Goal: Task Accomplishment & Management: Use online tool/utility

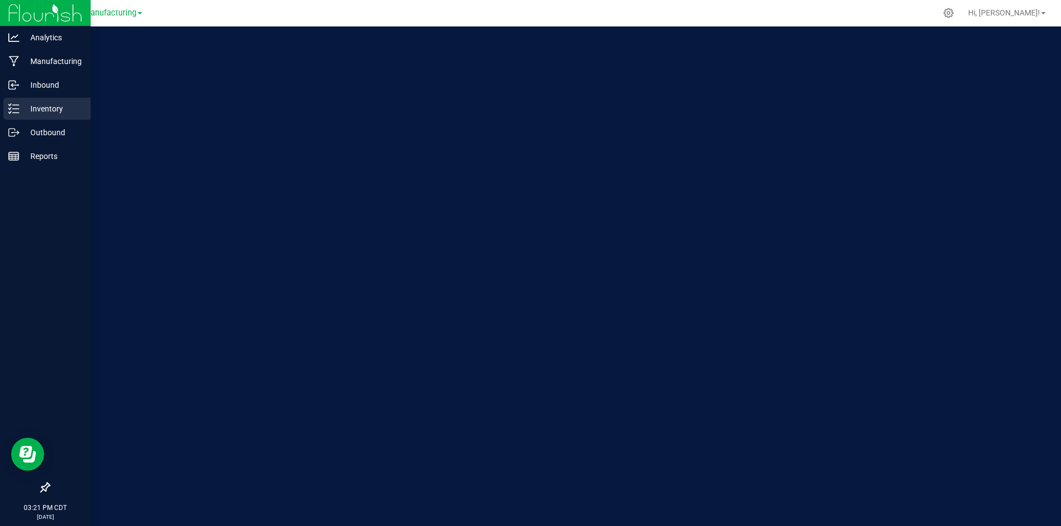
click at [46, 108] on p "Inventory" at bounding box center [52, 108] width 66 height 13
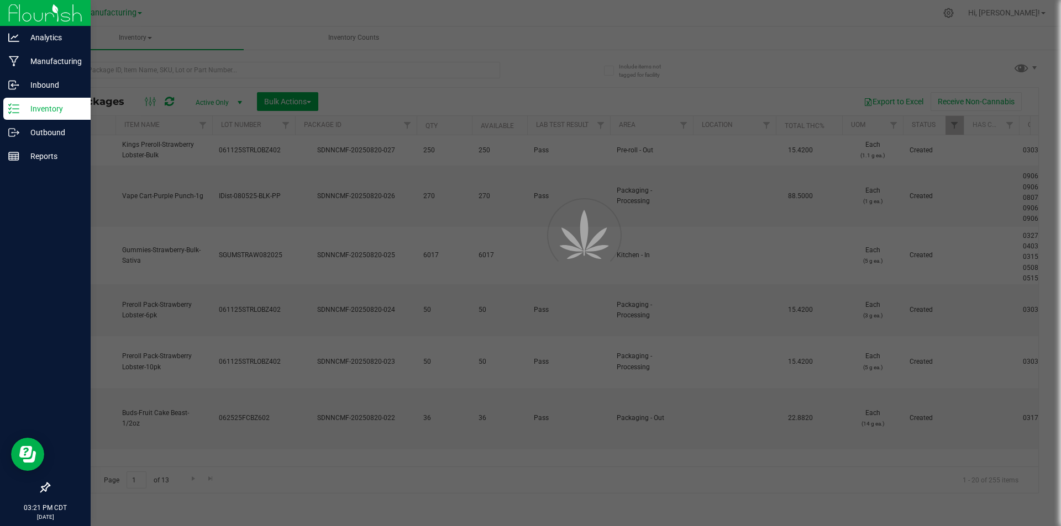
type input "[DATE]"
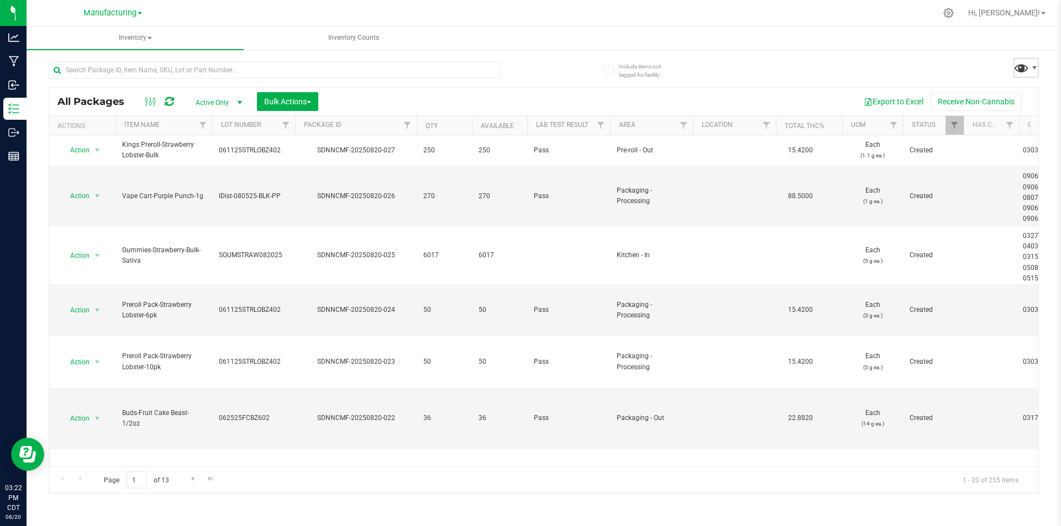
click at [1025, 73] on span at bounding box center [1021, 68] width 16 height 16
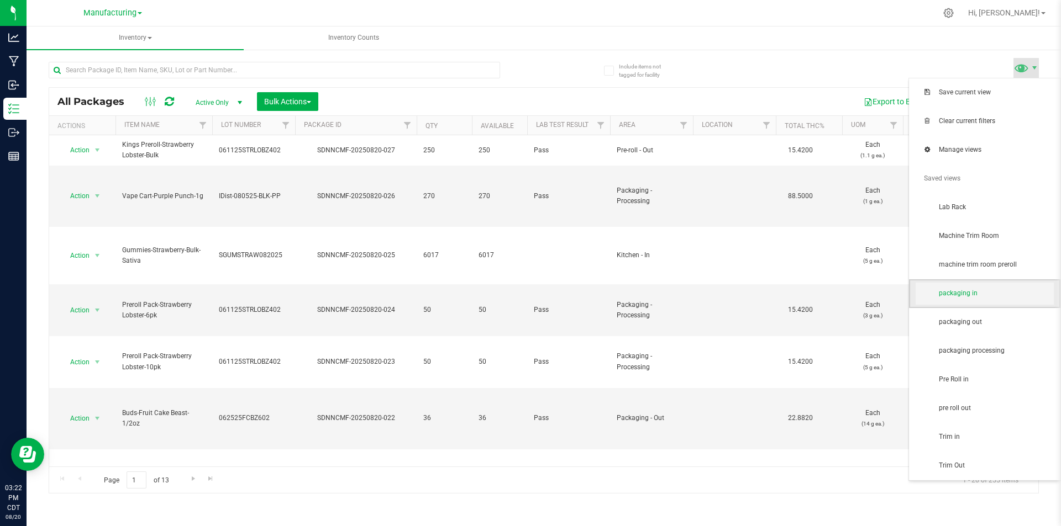
click at [970, 301] on span "packaging in" at bounding box center [984, 294] width 138 height 22
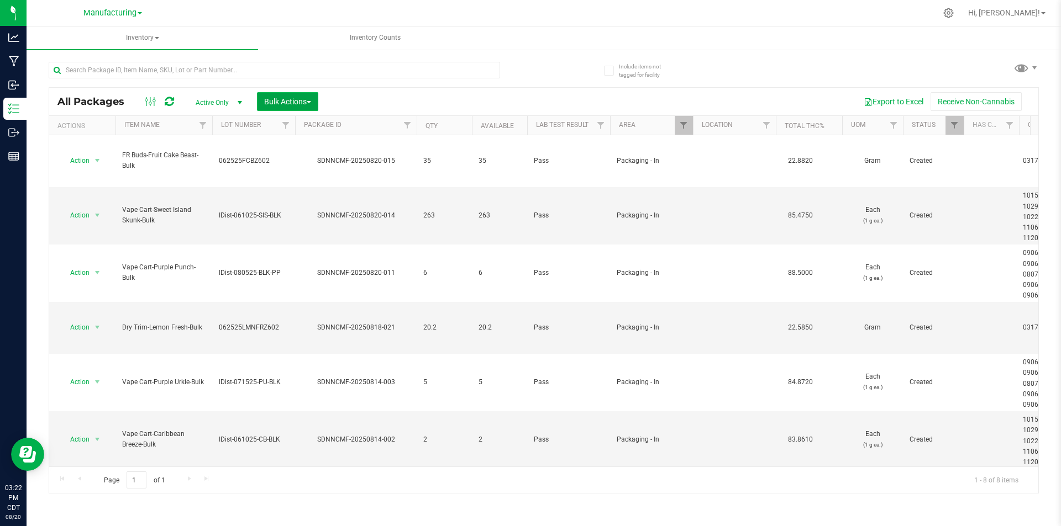
click at [289, 94] on button "Bulk Actions" at bounding box center [287, 101] width 61 height 19
click at [299, 128] on span "Add to manufacturing run" at bounding box center [305, 126] width 83 height 9
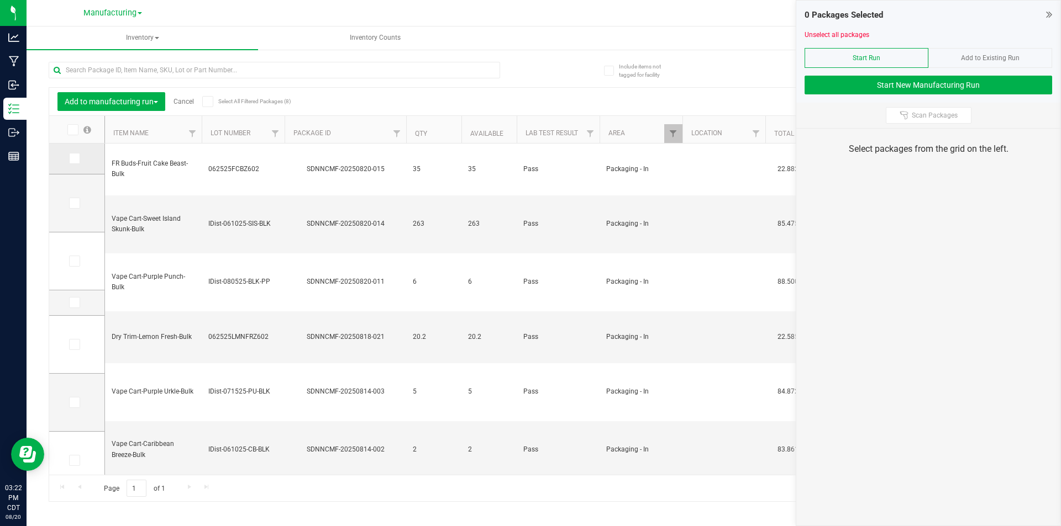
click at [75, 159] on icon at bounding box center [73, 159] width 7 height 0
click at [0, 0] on input "checkbox" at bounding box center [0, 0] width 0 height 0
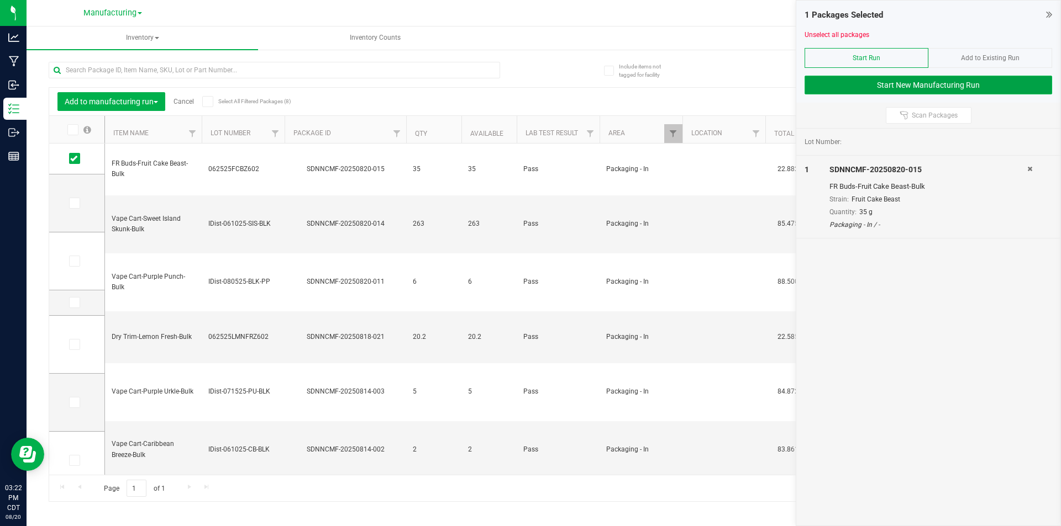
click at [831, 92] on button "Start New Manufacturing Run" at bounding box center [927, 85] width 247 height 19
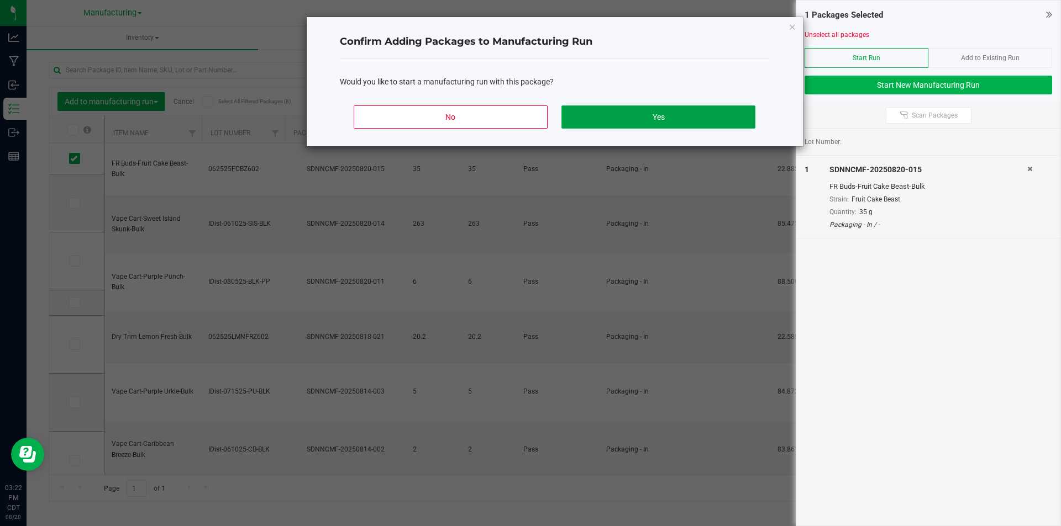
click at [712, 107] on button "Yes" at bounding box center [657, 117] width 193 height 23
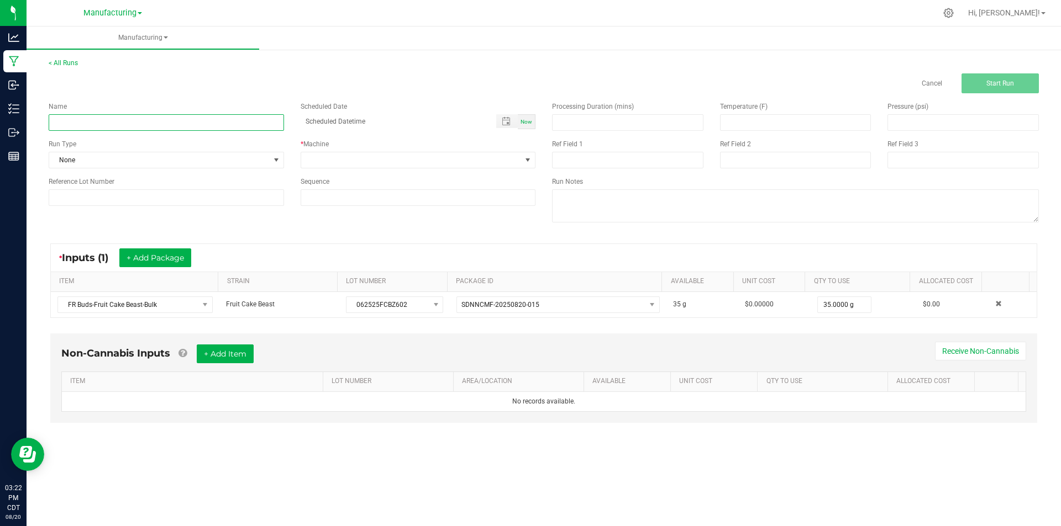
click at [162, 118] on input at bounding box center [166, 122] width 235 height 17
type input "[DATE]-fruit cake beast dry trim"
click at [172, 156] on span "None" at bounding box center [159, 159] width 220 height 15
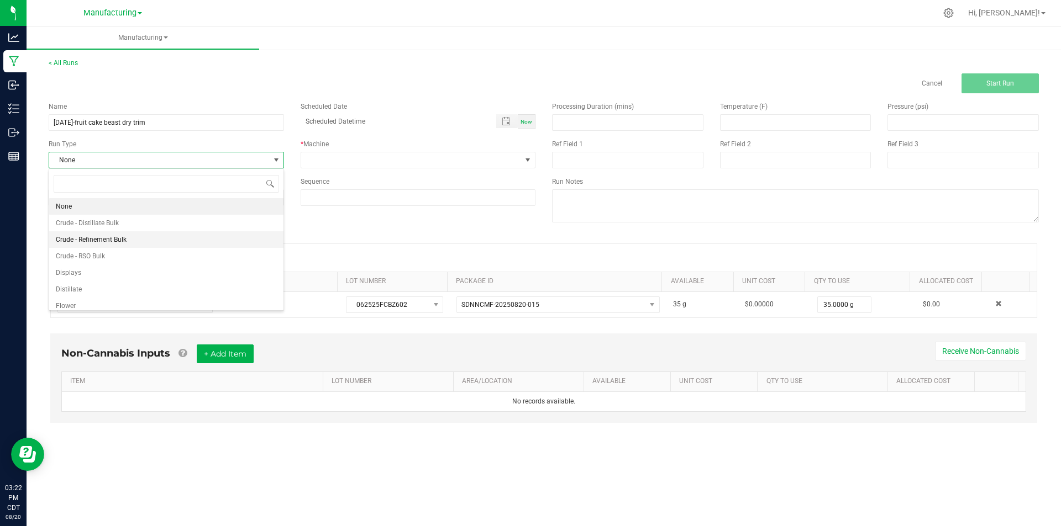
scroll to position [55, 0]
drag, startPoint x: 92, startPoint y: 286, endPoint x: 121, endPoint y: 272, distance: 32.1
click at [92, 285] on li "Packaging" at bounding box center [166, 284] width 234 height 17
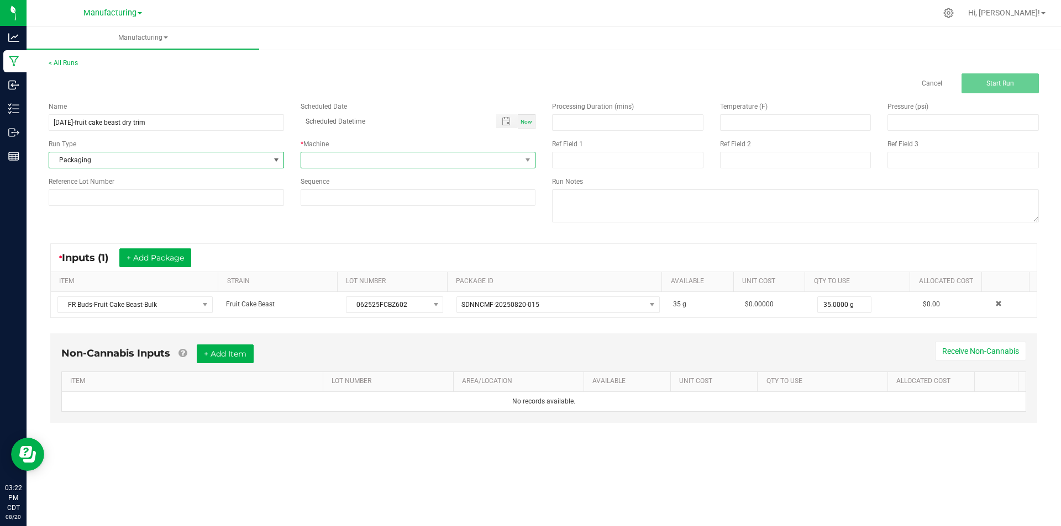
click at [414, 159] on span at bounding box center [411, 159] width 220 height 15
click at [338, 260] on li "Packaging" at bounding box center [418, 265] width 234 height 19
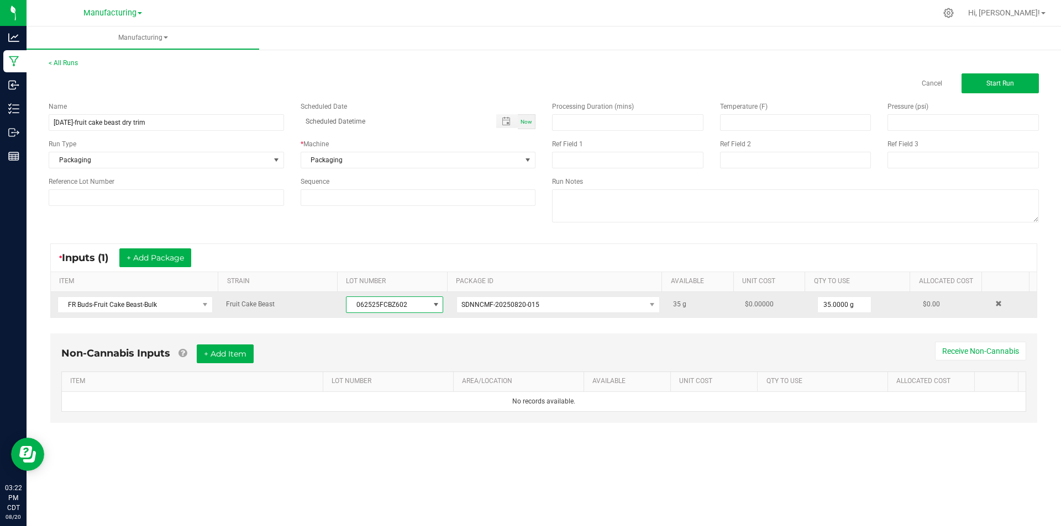
click at [381, 308] on span "062525FCBZ602" at bounding box center [387, 304] width 82 height 15
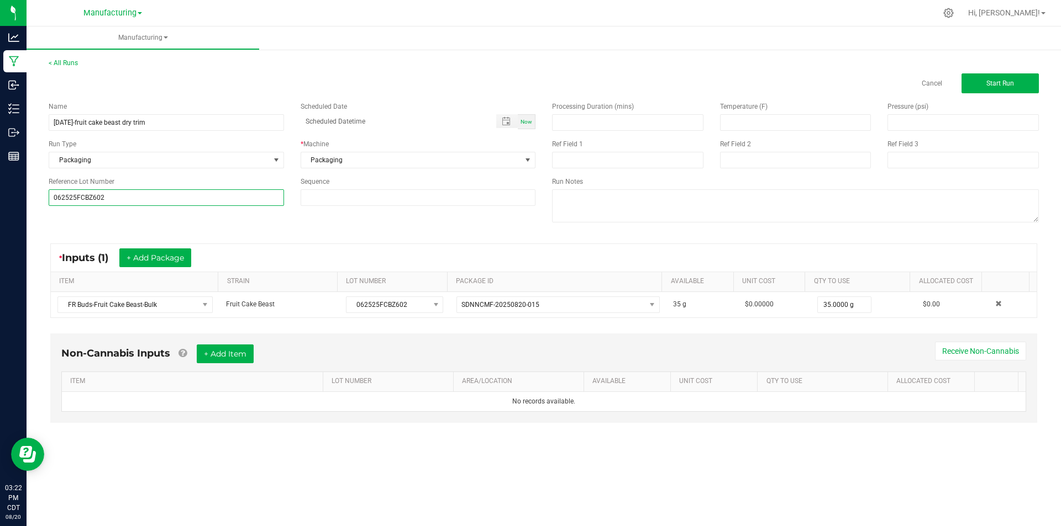
type input "062525FCBZ602"
click at [257, 251] on div "* Inputs (1) + Add Package" at bounding box center [544, 258] width 986 height 28
click at [993, 83] on span "Start Run" at bounding box center [1000, 84] width 28 height 8
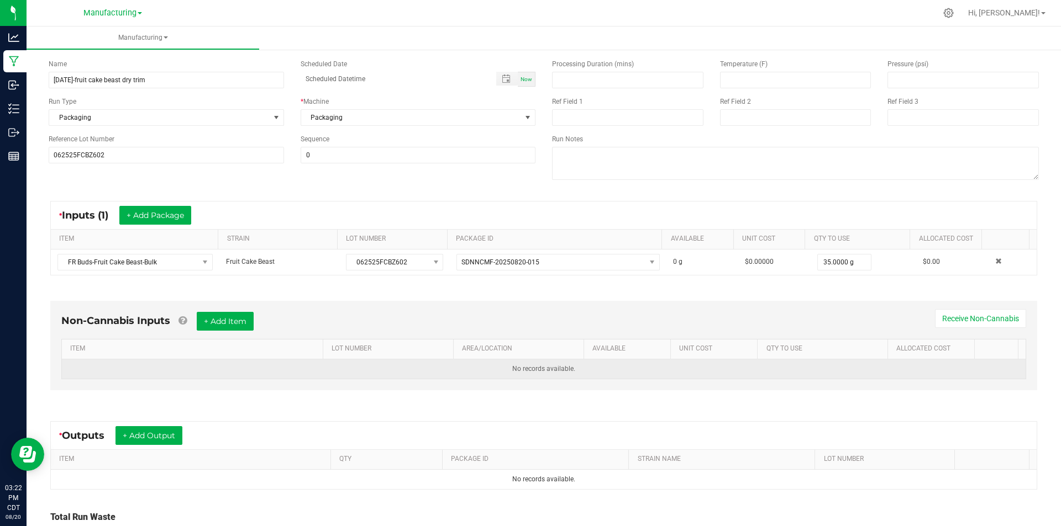
scroll to position [110, 0]
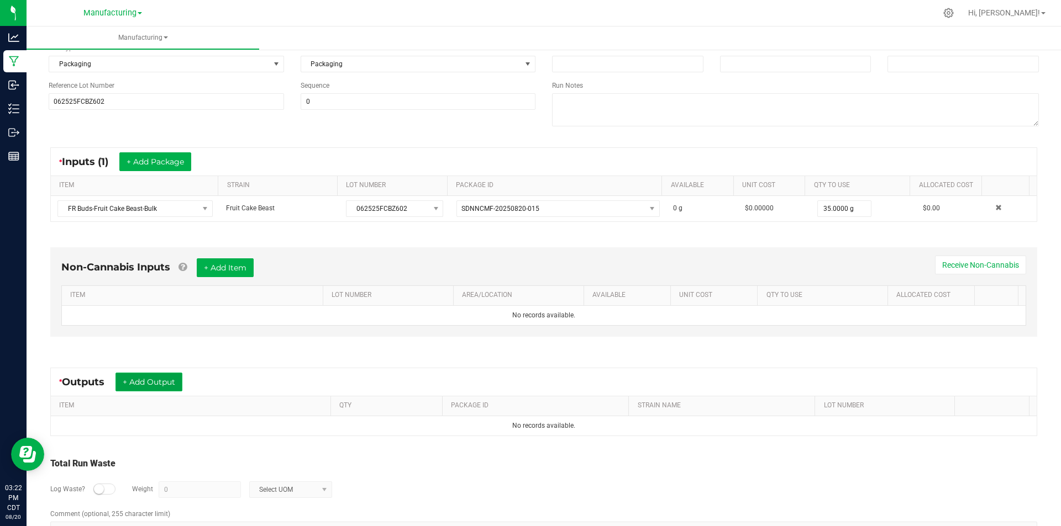
click at [138, 381] on button "+ Add Output" at bounding box center [148, 382] width 67 height 19
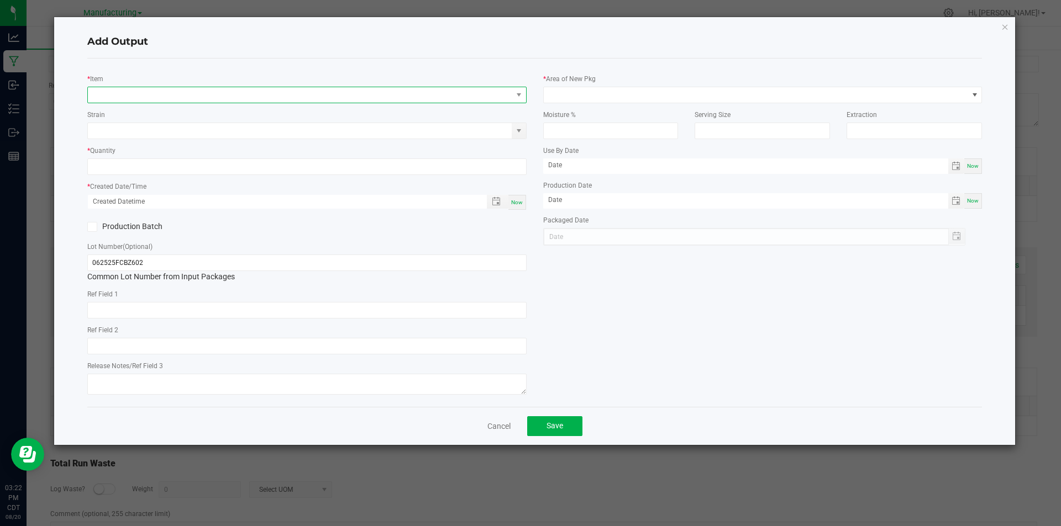
click at [191, 99] on span "NO DATA FOUND" at bounding box center [300, 94] width 424 height 15
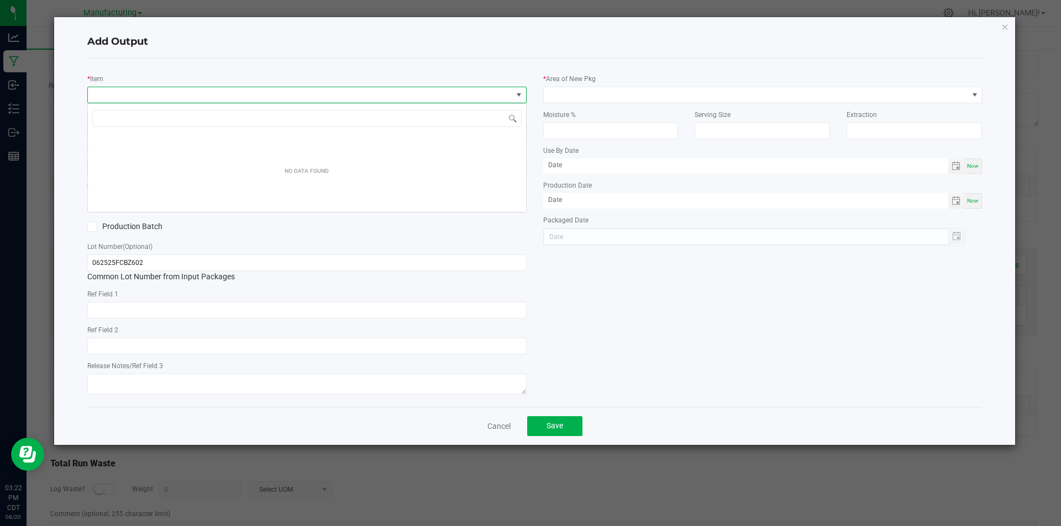
scroll to position [17, 439]
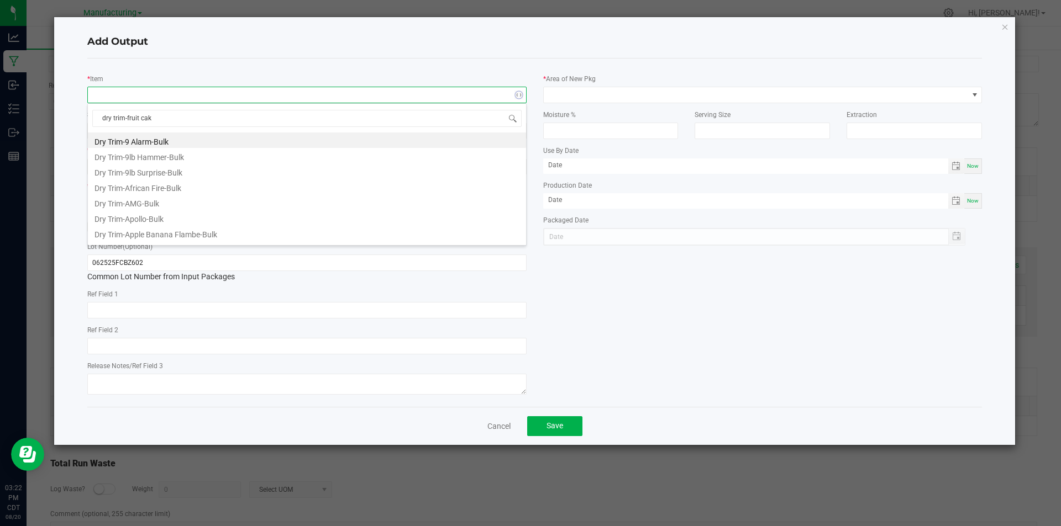
type input "dry trim-fruit cake"
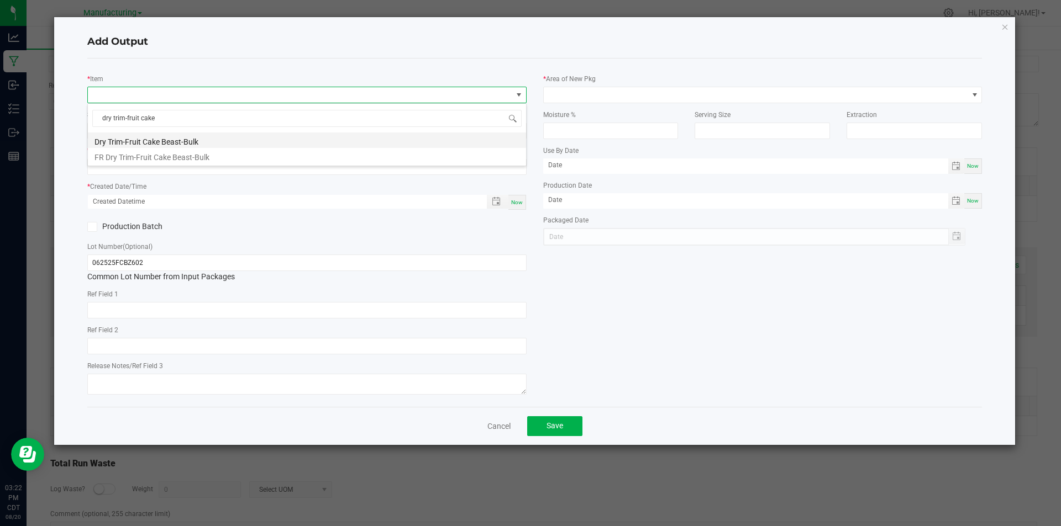
click at [175, 141] on li "Dry Trim-Fruit Cake Beast-Bulk" at bounding box center [307, 140] width 438 height 15
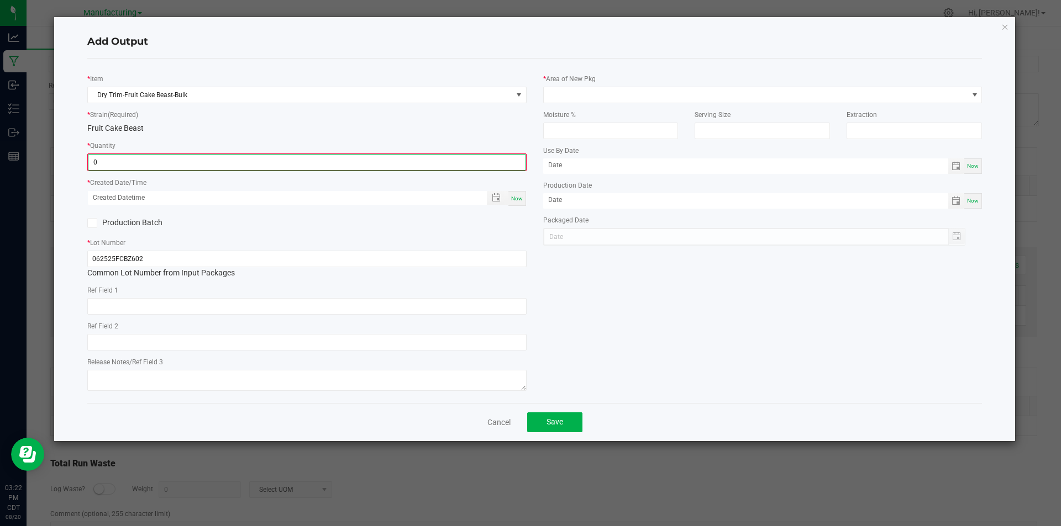
click at [170, 166] on input "0" at bounding box center [306, 162] width 437 height 15
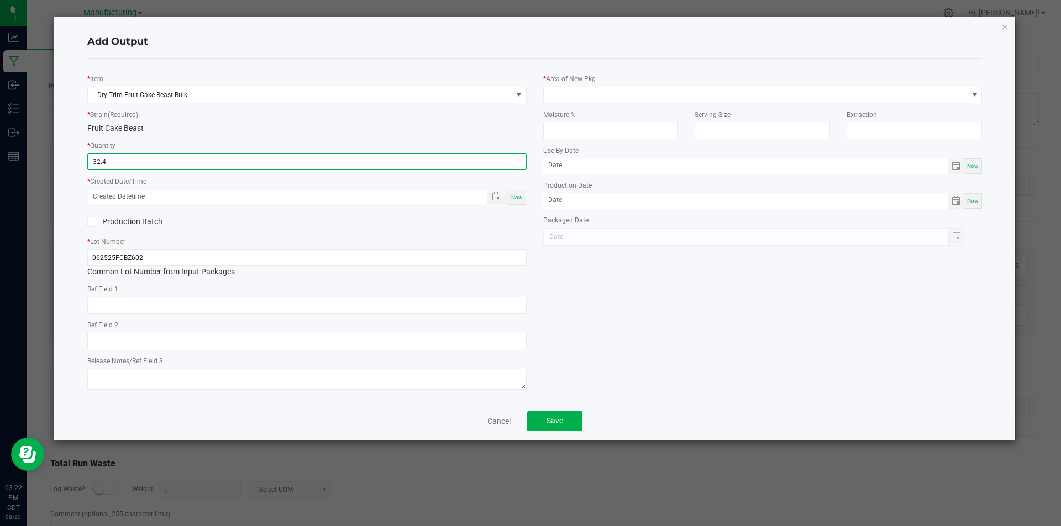
type input "32.4000 g"
click at [513, 201] on span "Now" at bounding box center [517, 197] width 12 height 6
type input "[DATE] 3:22 PM"
type input "[DATE]"
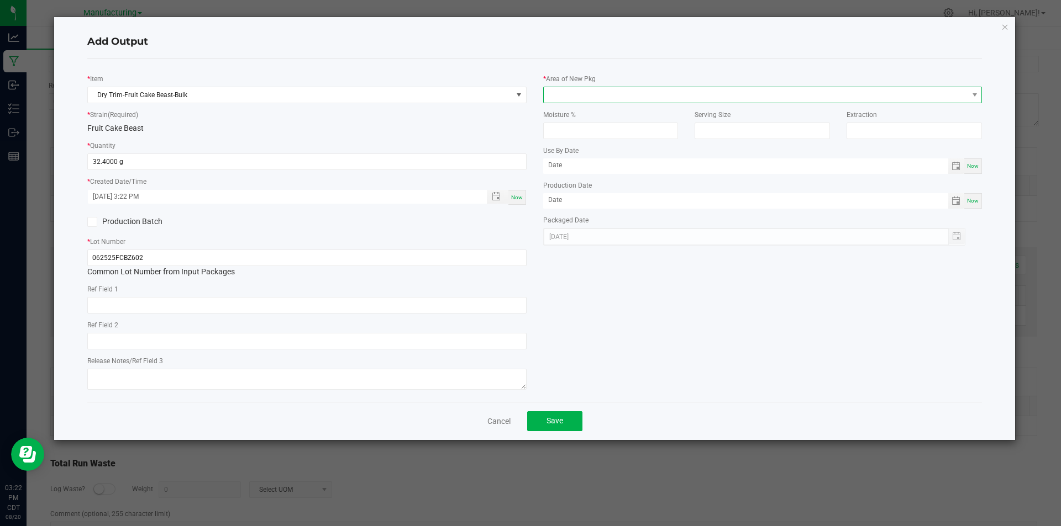
click at [593, 92] on span at bounding box center [756, 94] width 424 height 15
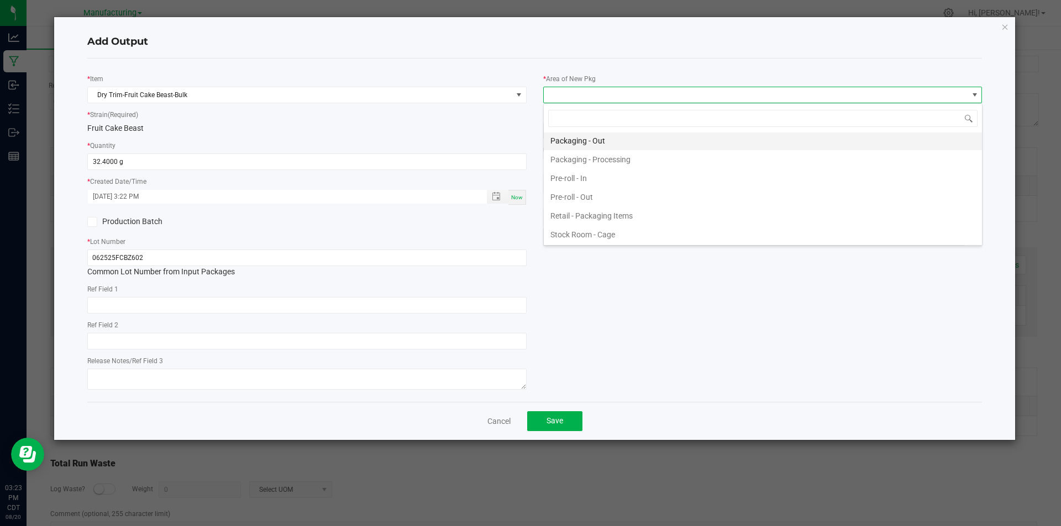
scroll to position [331, 0]
click at [605, 154] on li "Packaging - In" at bounding box center [763, 148] width 438 height 19
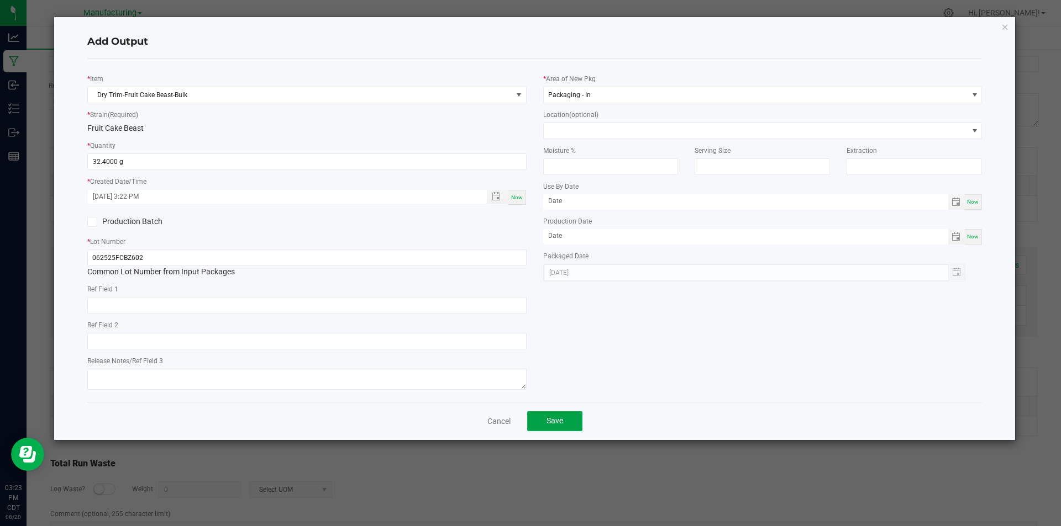
click at [562, 419] on span "Save" at bounding box center [554, 421] width 17 height 9
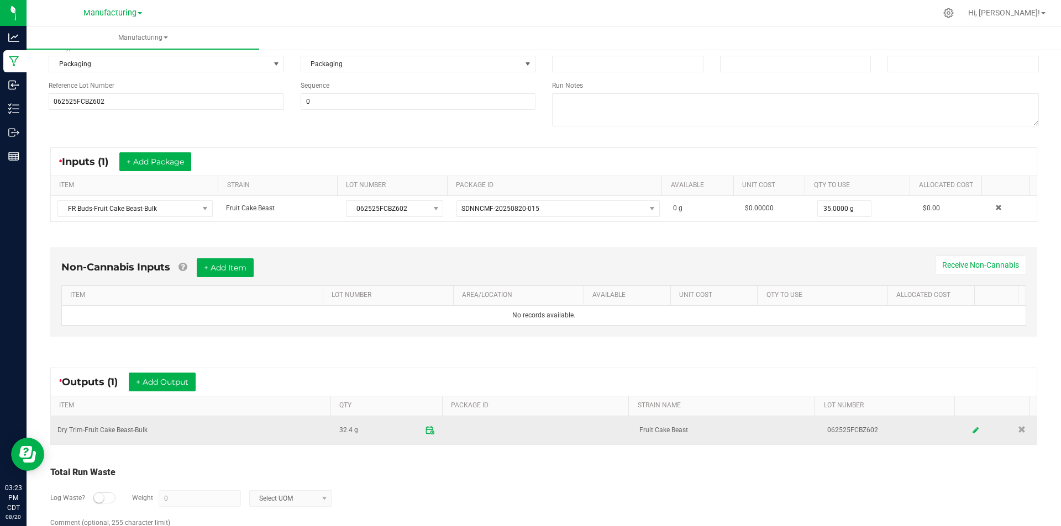
click at [420, 433] on span at bounding box center [429, 430] width 19 height 19
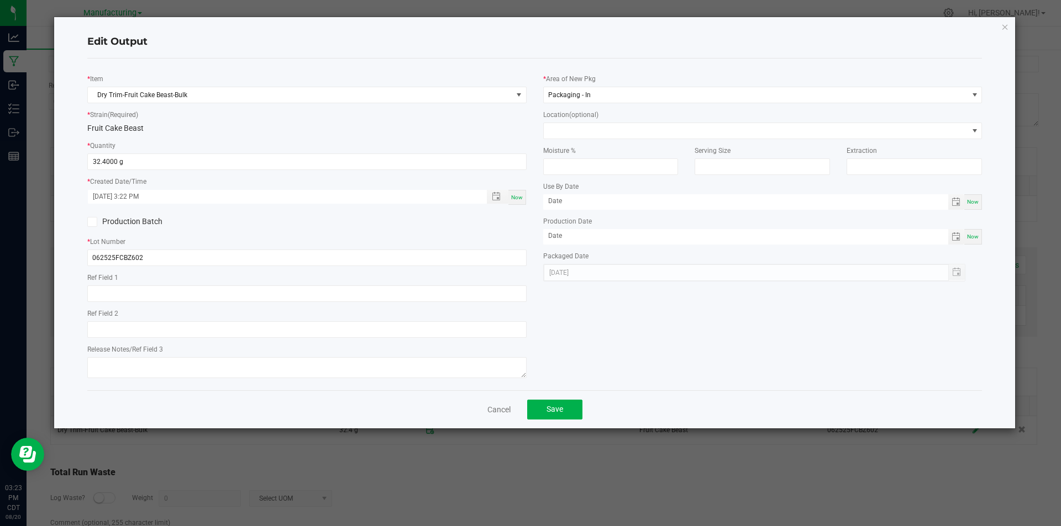
click at [517, 198] on span "Now" at bounding box center [517, 197] width 12 height 6
type input "[DATE] 3:23 PM"
click at [573, 410] on button "Save" at bounding box center [554, 410] width 55 height 20
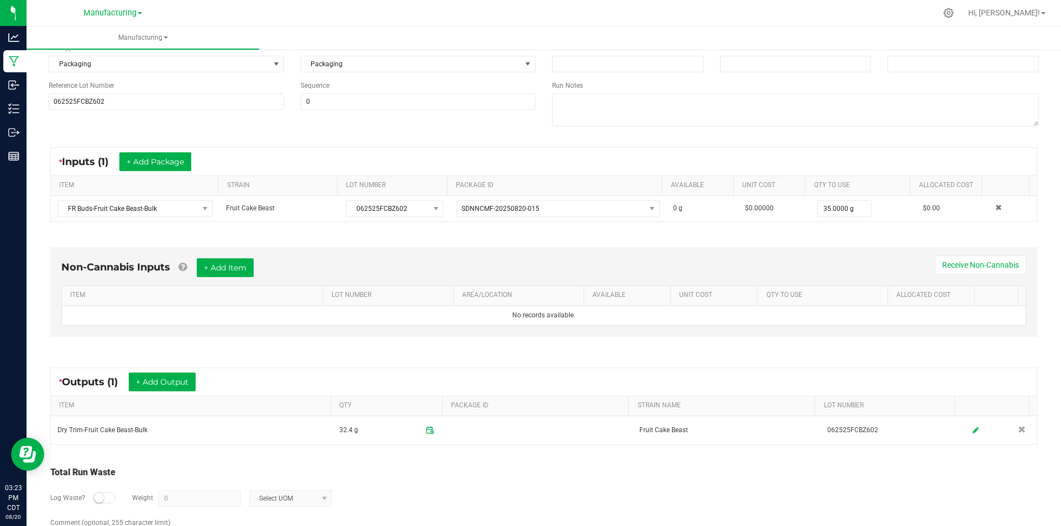
scroll to position [0, 0]
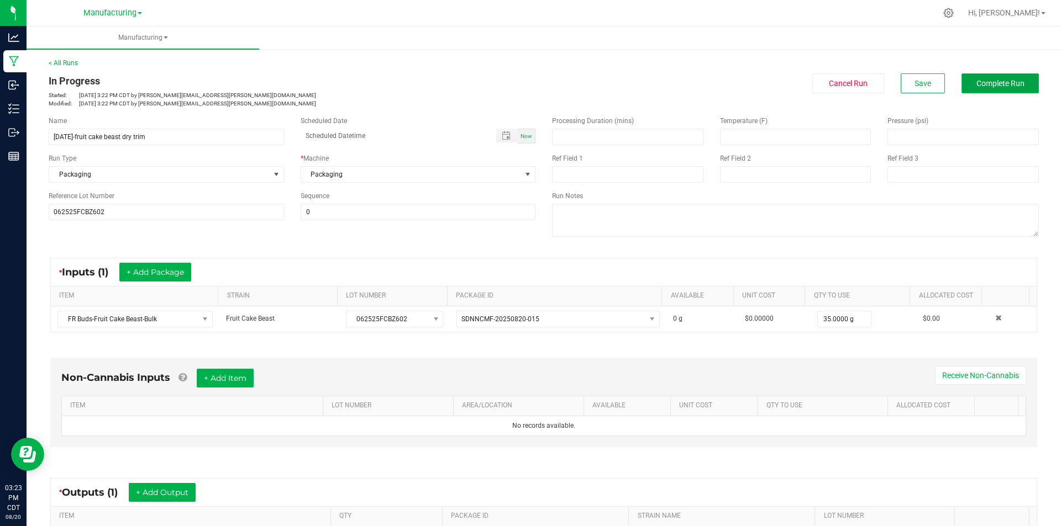
click at [983, 92] on button "Complete Run" at bounding box center [999, 83] width 77 height 20
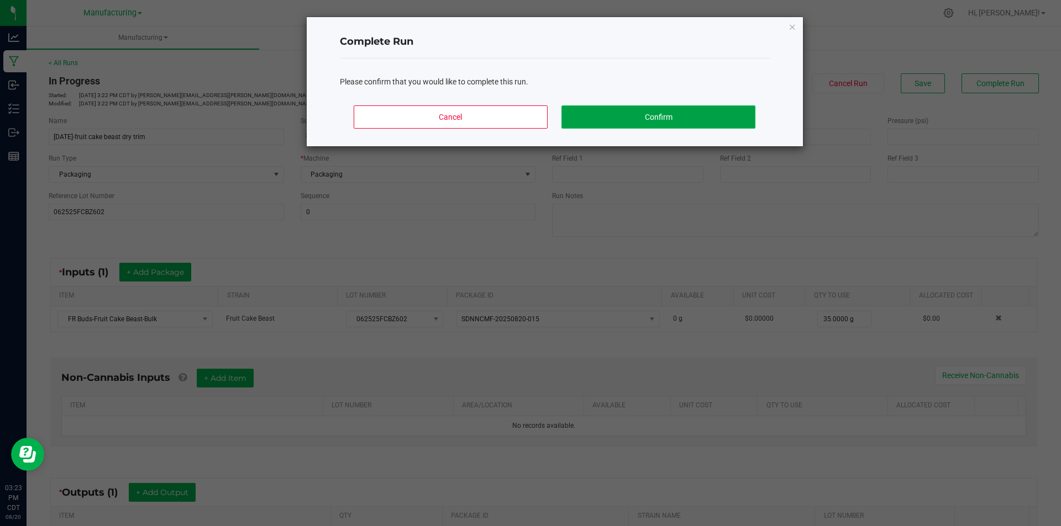
click at [728, 124] on button "Confirm" at bounding box center [657, 117] width 193 height 23
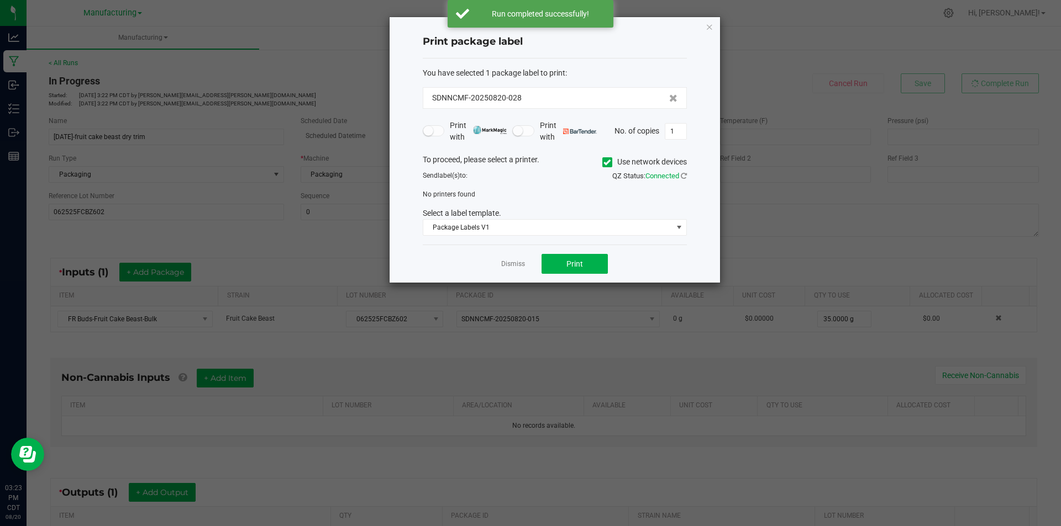
click at [605, 162] on icon at bounding box center [606, 162] width 7 height 0
click at [0, 0] on input "Use network devices" at bounding box center [0, 0] width 0 height 0
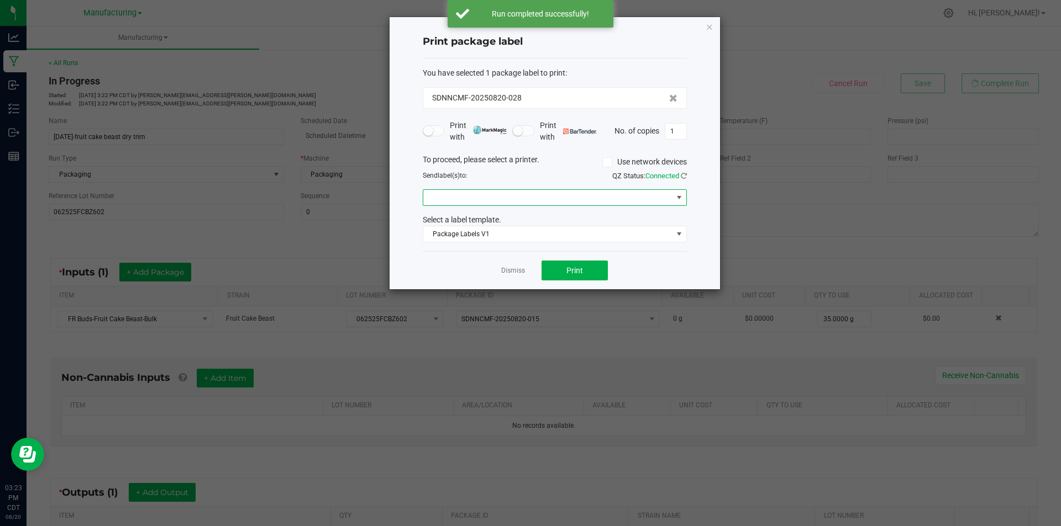
click at [598, 197] on span at bounding box center [547, 197] width 249 height 15
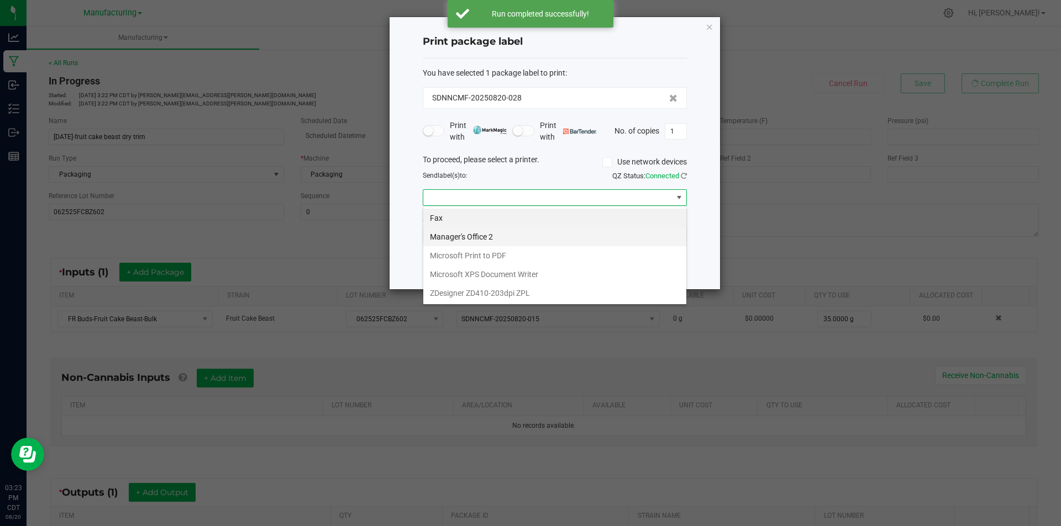
scroll to position [17, 264]
click at [531, 291] on ZPL "ZDesigner ZD410-203dpi ZPL" at bounding box center [554, 293] width 263 height 19
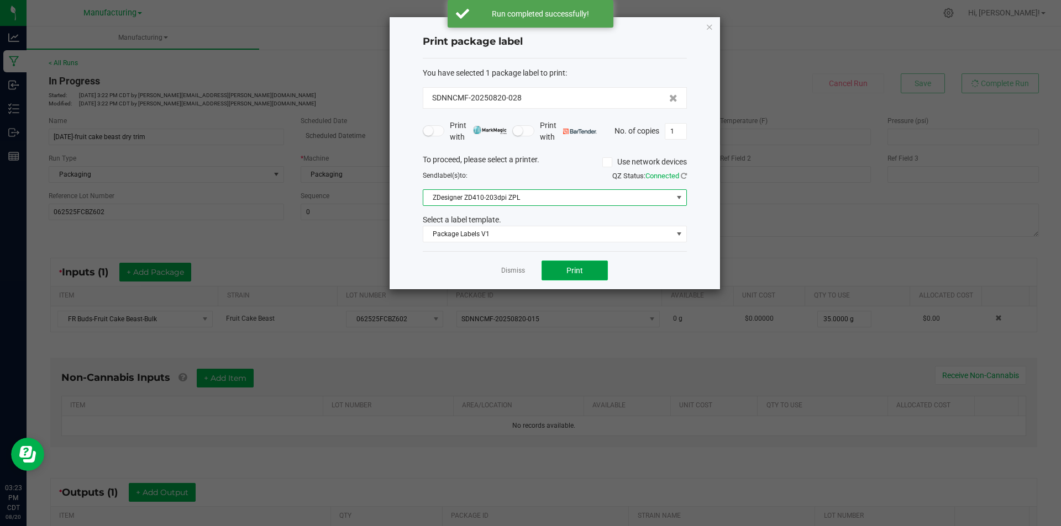
click at [596, 263] on button "Print" at bounding box center [574, 271] width 66 height 20
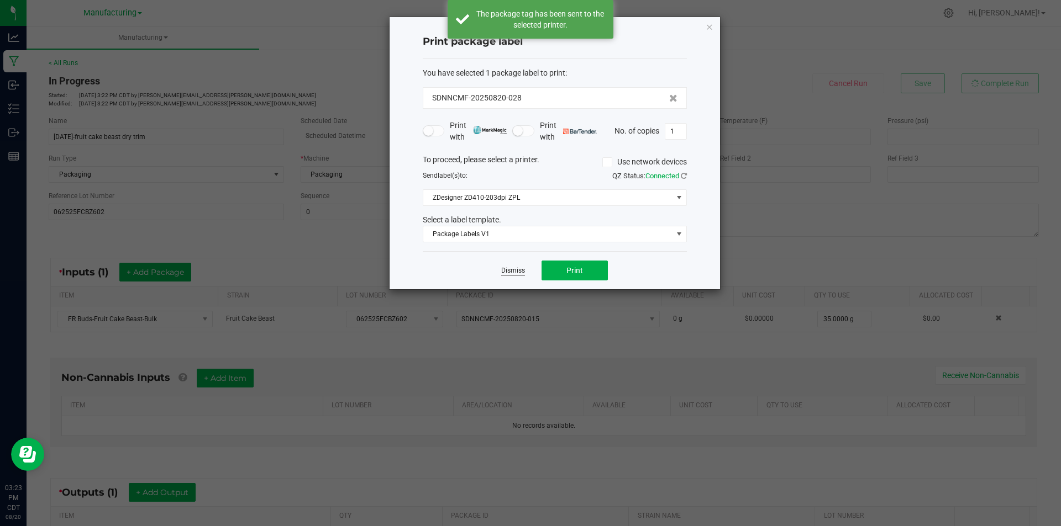
click at [510, 272] on link "Dismiss" at bounding box center [513, 270] width 24 height 9
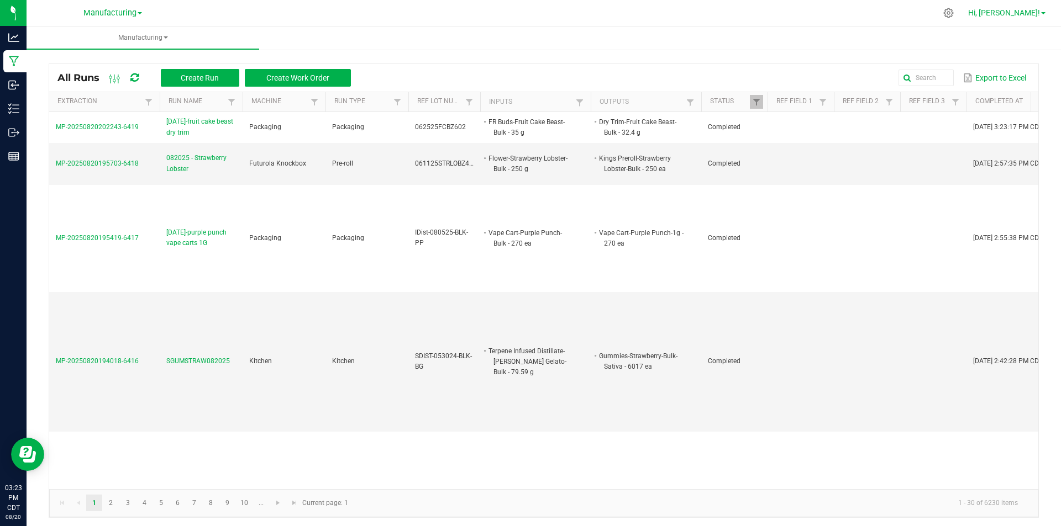
click at [1015, 14] on span "Hi, [PERSON_NAME]!" at bounding box center [1004, 12] width 72 height 9
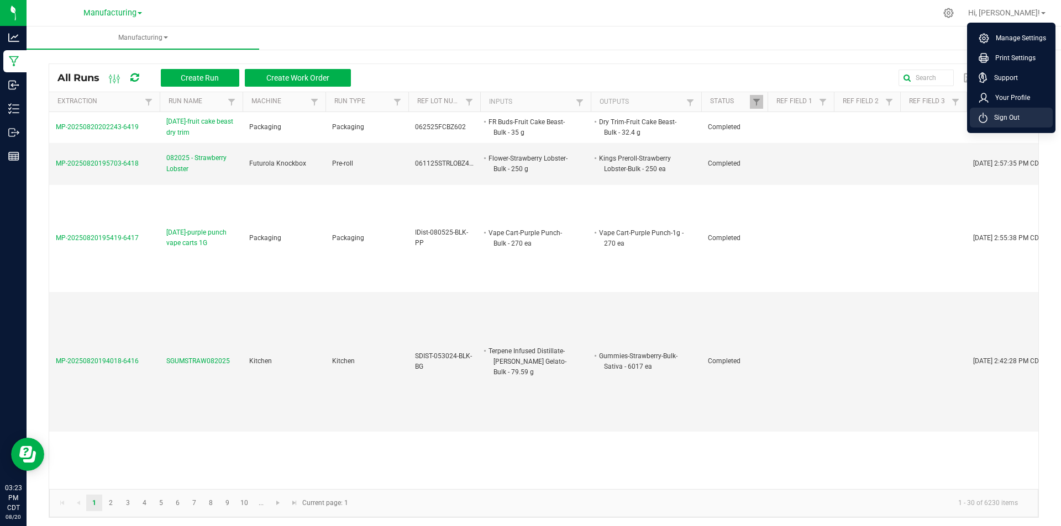
click at [1016, 110] on li "Sign Out" at bounding box center [1011, 118] width 83 height 20
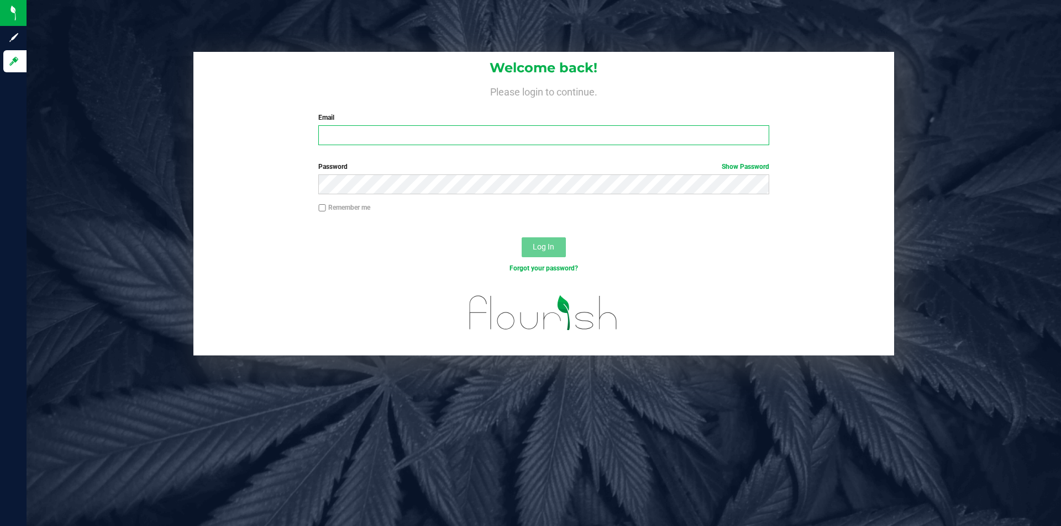
click at [423, 136] on input "Email" at bounding box center [543, 135] width 450 height 20
type input "[EMAIL_ADDRESS][DOMAIN_NAME]"
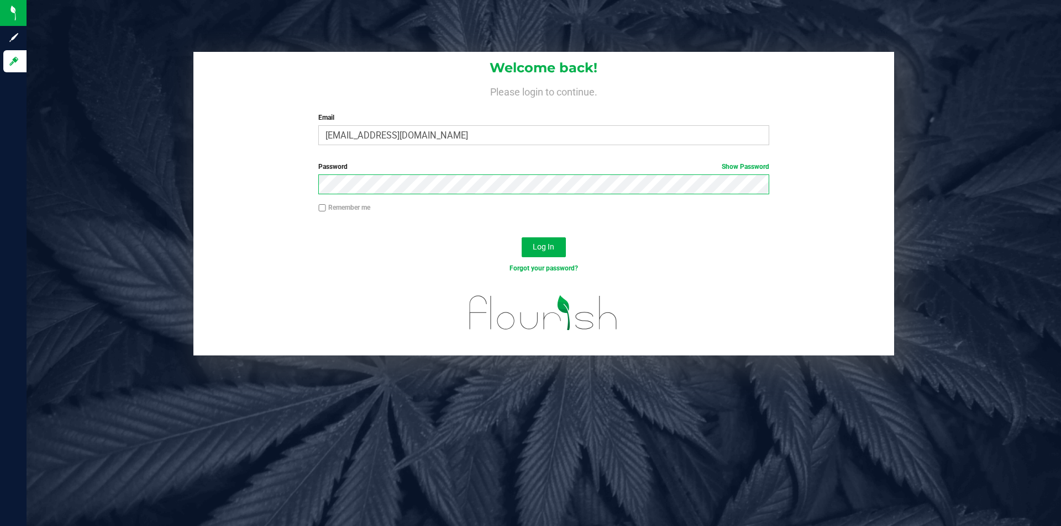
click at [521, 238] on button "Log In" at bounding box center [543, 248] width 44 height 20
